Goal: Task Accomplishment & Management: Complete application form

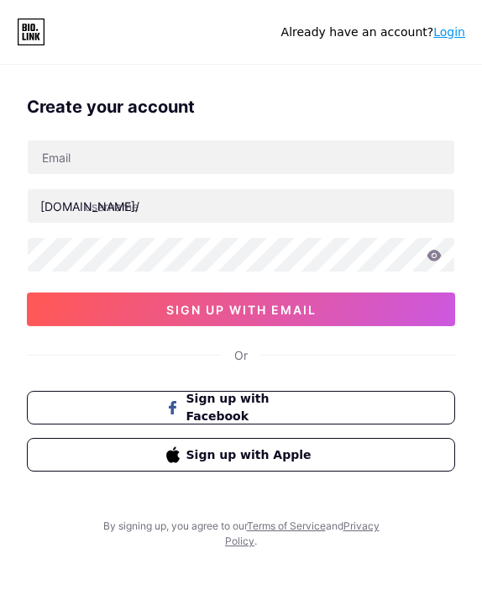
click at [448, 38] on link "Login" at bounding box center [449, 31] width 32 height 13
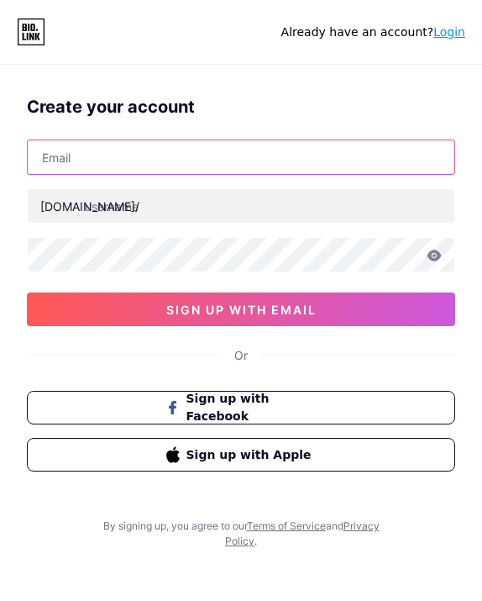
click at [184, 163] on input "text" at bounding box center [241, 157] width 427 height 34
type input "[EMAIL_ADDRESS][DOMAIN_NAME]"
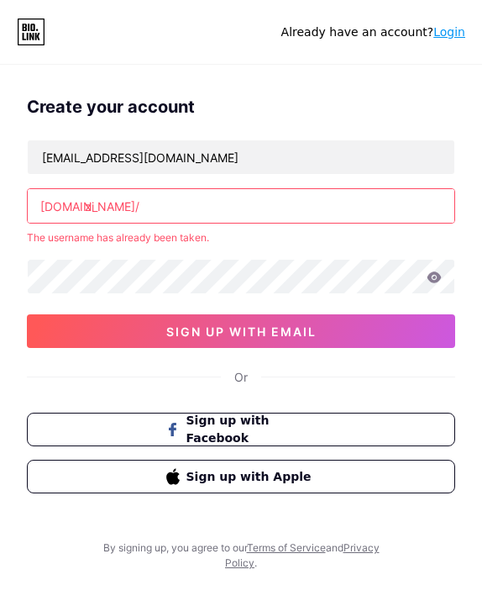
type input "z"
click at [192, 262] on div "Thangbabe11@gmail.com bio.link/ imnotziko The username has already been taken. …" at bounding box center [241, 243] width 428 height 208
type input "imnotziko"
click at [265, 192] on input "imnotziko" at bounding box center [241, 206] width 427 height 34
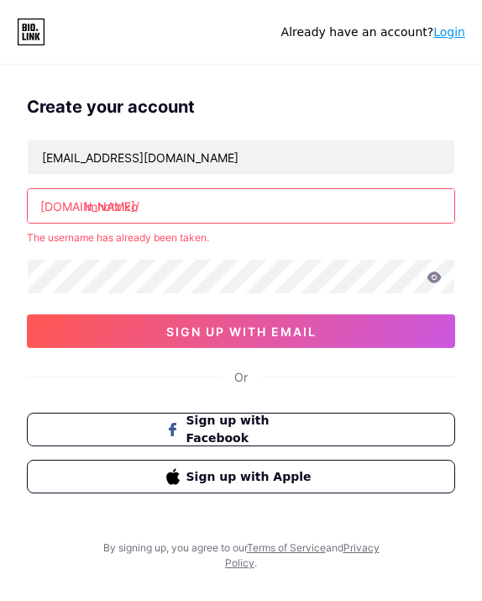
click at [265, 192] on input "imnotziko" at bounding box center [241, 206] width 427 height 34
click at [440, 33] on link "Login" at bounding box center [449, 31] width 32 height 13
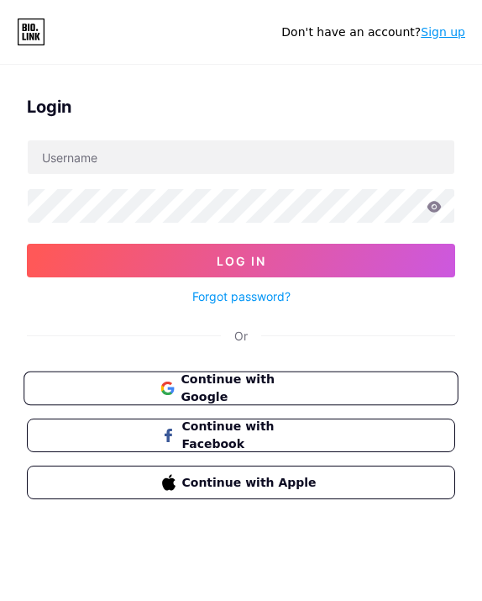
click at [288, 395] on span "Continue with Google" at bounding box center [251, 388] width 140 height 36
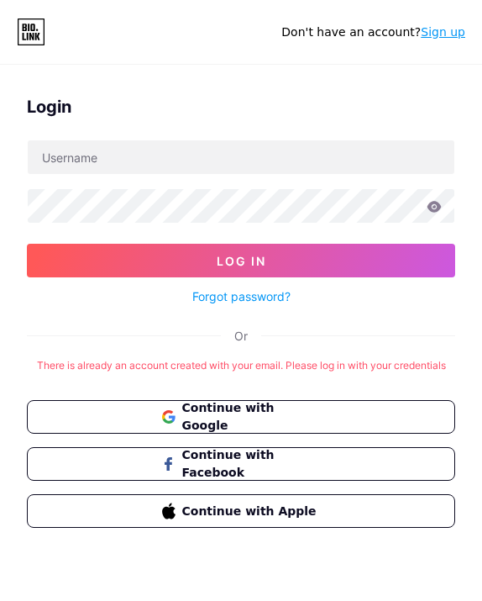
click at [445, 28] on link "Sign up" at bounding box center [443, 31] width 45 height 13
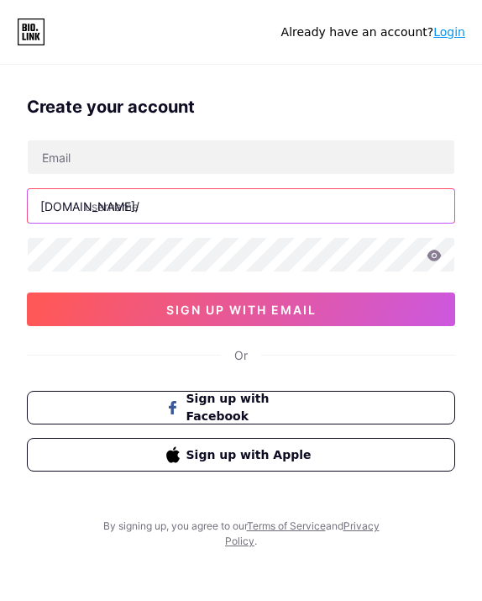
click at [293, 206] on input "text" at bounding box center [241, 206] width 427 height 34
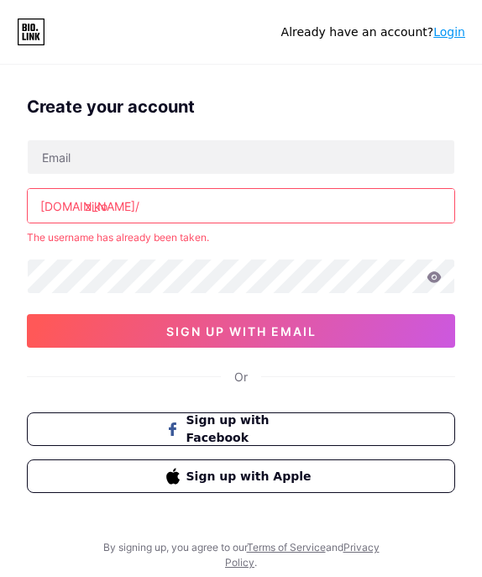
click at [207, 201] on input "ziko" at bounding box center [241, 206] width 427 height 34
type input "ziko"
click at [174, 176] on div "[DOMAIN_NAME]/ [PERSON_NAME] The username has already been taken. sign up with …" at bounding box center [241, 243] width 428 height 208
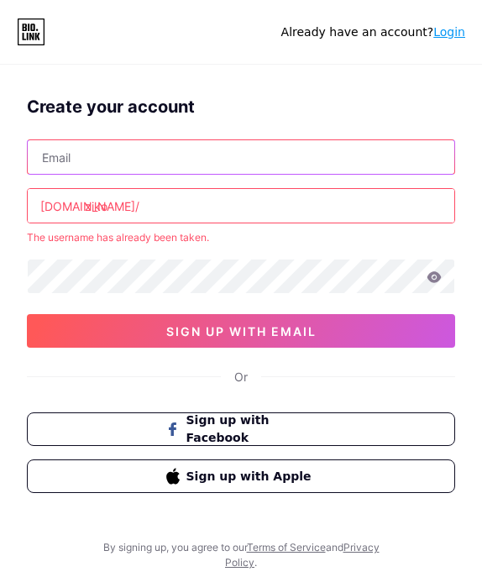
click at [164, 159] on input "text" at bounding box center [241, 157] width 427 height 34
type input "[EMAIL_ADDRESS][DOMAIN_NAME]"
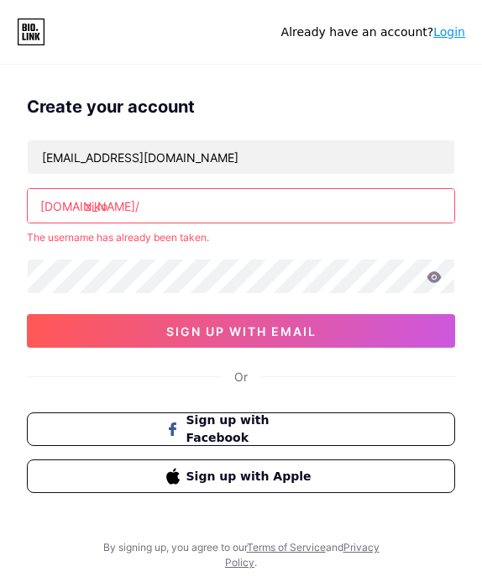
click at [150, 193] on input "ziko" at bounding box center [241, 206] width 427 height 34
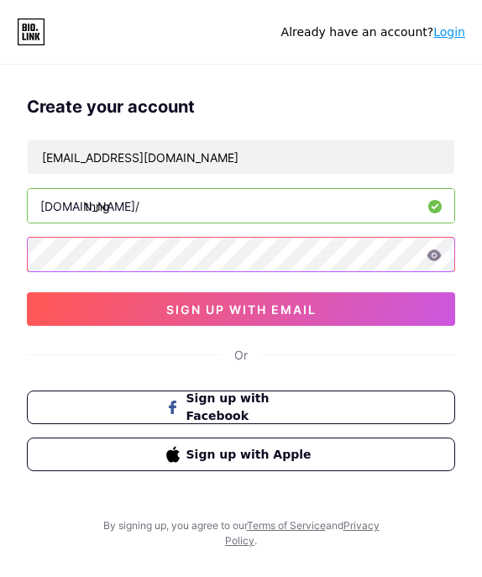
type input "thằng"
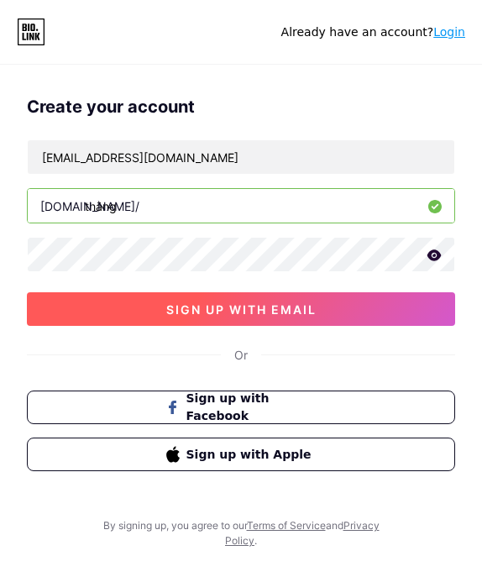
click at [212, 311] on span "sign up with email" at bounding box center [241, 309] width 150 height 14
